Goal: Information Seeking & Learning: Learn about a topic

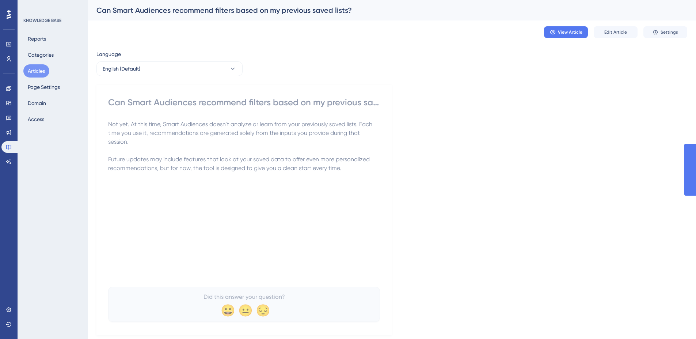
click at [575, 32] on span "View Article" at bounding box center [570, 32] width 24 height 6
click at [5, 132] on link at bounding box center [8, 132] width 15 height 12
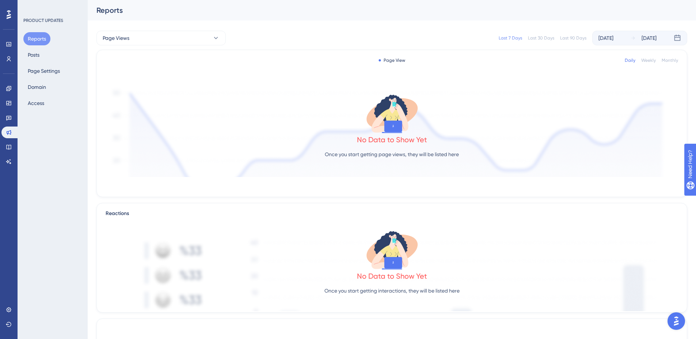
click at [43, 50] on div "Reports Posts Page Settings Domain Access" at bounding box center [52, 70] width 59 height 77
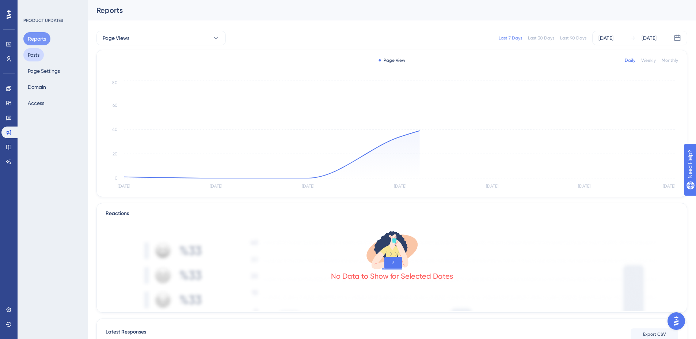
click at [33, 57] on button "Posts" at bounding box center [33, 54] width 20 height 13
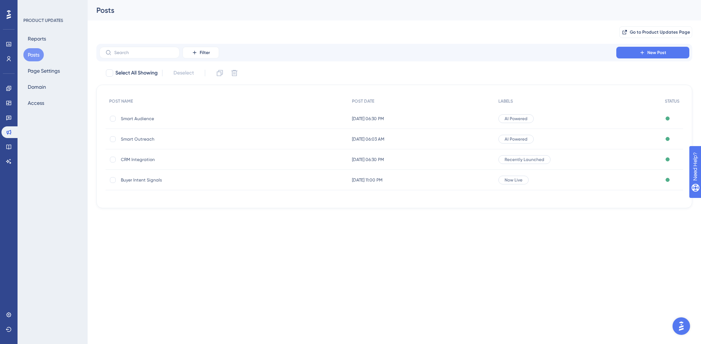
click at [138, 182] on span "Buyer Intent Signals" at bounding box center [179, 180] width 117 height 6
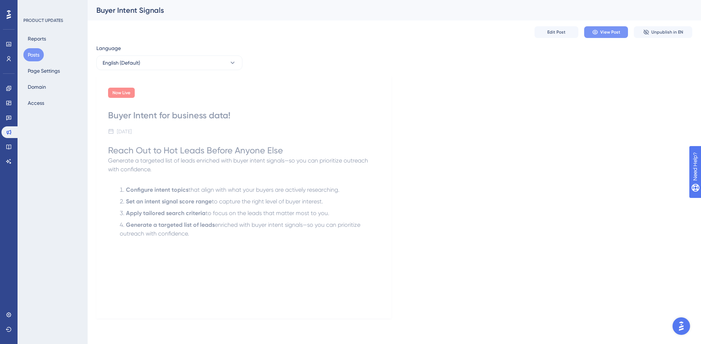
click at [610, 32] on span "View Post" at bounding box center [611, 32] width 20 height 6
click at [339, 72] on div "Language English (Default) Now Live Buyer Intent for business data! [DATE] Reac…" at bounding box center [394, 181] width 596 height 275
drag, startPoint x: 631, startPoint y: 30, endPoint x: 602, endPoint y: 31, distance: 28.5
click at [631, 30] on div "Edit Post View Post Unpublish in EN" at bounding box center [614, 32] width 158 height 12
click at [594, 31] on icon at bounding box center [596, 32] width 6 height 6
